Goal: Task Accomplishment & Management: Complete application form

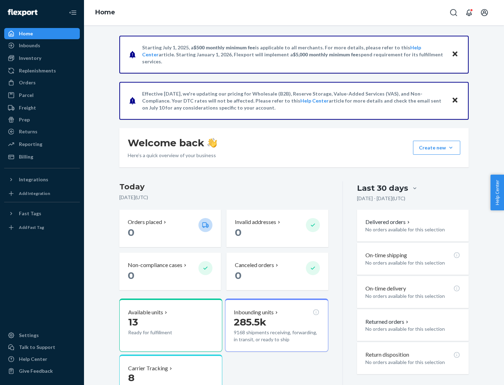
click at [451, 148] on button "Create new Create new inbound Create new order Create new product" at bounding box center [436, 148] width 47 height 14
click at [42, 46] on div "Inbounds" at bounding box center [42, 46] width 74 height 10
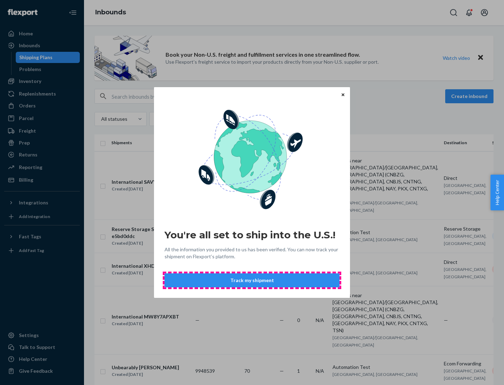
click at [252, 280] on button "Track my shipment" at bounding box center [252, 280] width 175 height 14
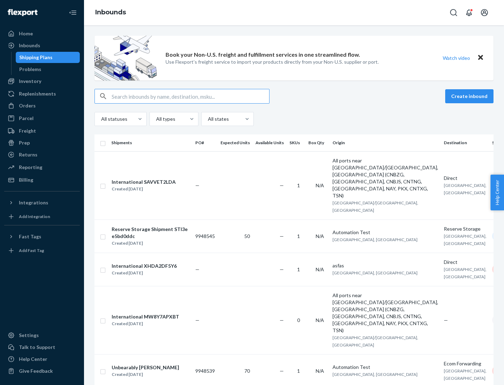
click at [470, 96] on button "Create inbound" at bounding box center [469, 96] width 48 height 14
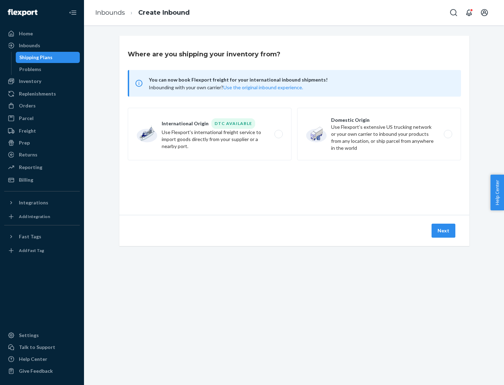
click at [210, 134] on label "International Origin DTC Available Use Flexport's international freight service…" at bounding box center [210, 134] width 164 height 53
click at [278, 134] on input "International Origin DTC Available Use Flexport's international freight service…" at bounding box center [280, 134] width 5 height 5
radio input "true"
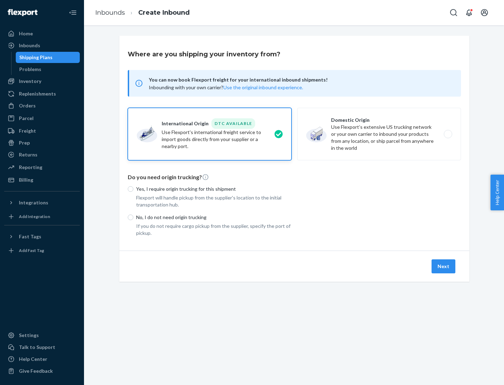
click at [214, 217] on p "No, I do not need origin trucking" at bounding box center [213, 217] width 155 height 7
click at [133, 217] on input "No, I do not need origin trucking" at bounding box center [131, 218] width 6 height 6
radio input "true"
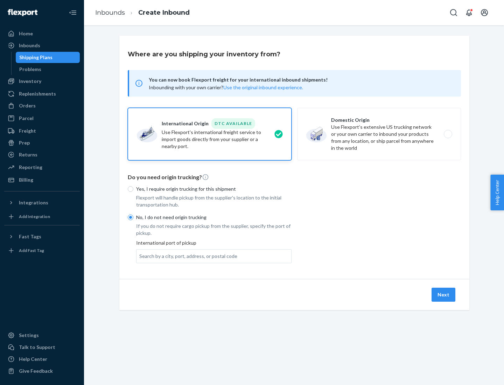
click at [187, 256] on div "Search by a city, port, address, or postal code" at bounding box center [188, 256] width 98 height 7
click at [140, 256] on input "Search by a city, port, address, or postal code" at bounding box center [139, 256] width 1 height 7
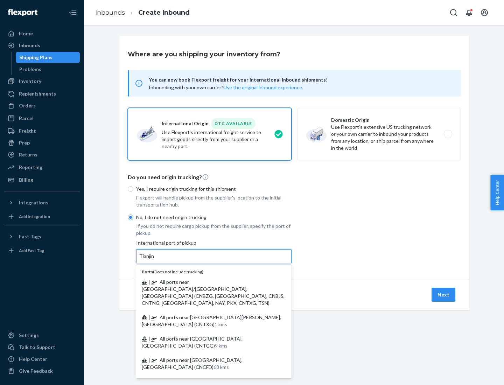
click at [207, 282] on span "| All ports near [GEOGRAPHIC_DATA]/[GEOGRAPHIC_DATA], [GEOGRAPHIC_DATA] (CNBZG,…" at bounding box center [213, 292] width 143 height 27
click at [155, 260] on input "Tianjin" at bounding box center [146, 256] width 15 height 7
type input "All ports near [GEOGRAPHIC_DATA]/[GEOGRAPHIC_DATA], [GEOGRAPHIC_DATA] (CNBZG, […"
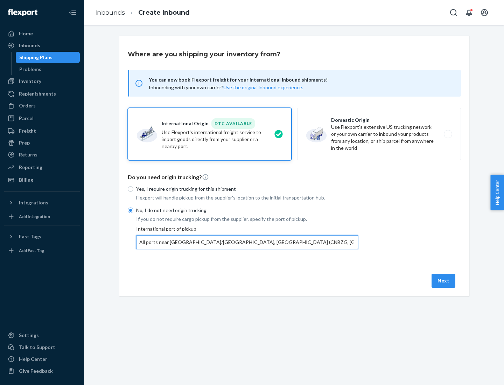
click at [444, 280] on button "Next" at bounding box center [444, 281] width 24 height 14
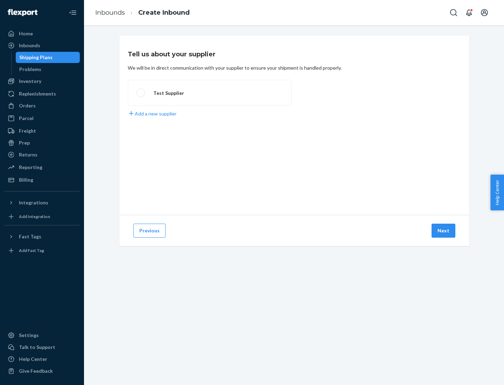
click at [210, 93] on label "Test Supplier" at bounding box center [210, 93] width 164 height 26
click at [141, 93] on input "Test Supplier" at bounding box center [139, 93] width 5 height 5
radio input "true"
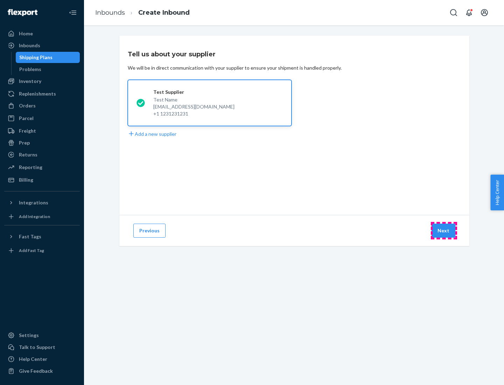
click at [444, 231] on button "Next" at bounding box center [444, 231] width 24 height 14
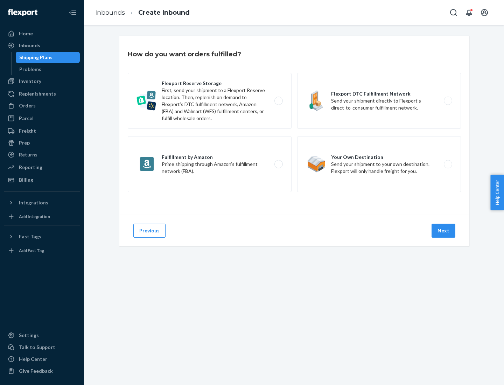
click at [294, 125] on div "Flexport Reserve Storage First, send your shipment to a Flexport Reserve locati…" at bounding box center [294, 133] width 333 height 121
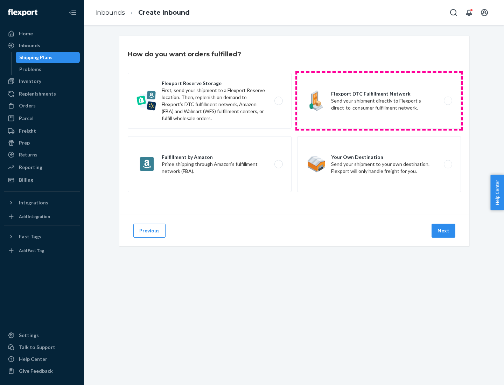
click at [379, 101] on label "Flexport DTC Fulfillment Network Send your shipment directly to Flexport’s dire…" at bounding box center [379, 101] width 164 height 56
click at [448, 101] on input "Flexport DTC Fulfillment Network Send your shipment directly to Flexport’s dire…" at bounding box center [450, 101] width 5 height 5
radio input "true"
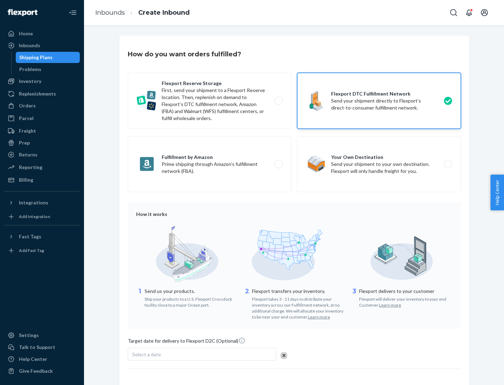
scroll to position [51, 0]
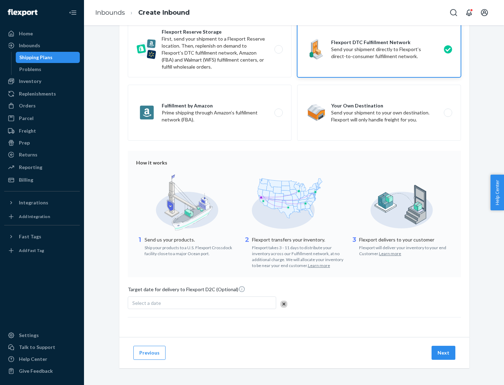
click at [444, 352] on button "Next" at bounding box center [444, 353] width 24 height 14
